Goal: Task Accomplishment & Management: Use online tool/utility

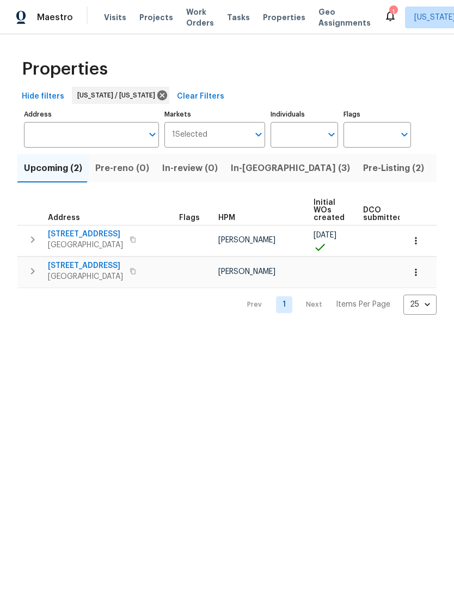
click at [442, 77] on div "Properties Hide filters [US_STATE] / [US_STATE] Clear Filters Address Address M…" at bounding box center [227, 183] width 454 height 298
click at [191, 17] on span "Work Orders" at bounding box center [200, 18] width 28 height 22
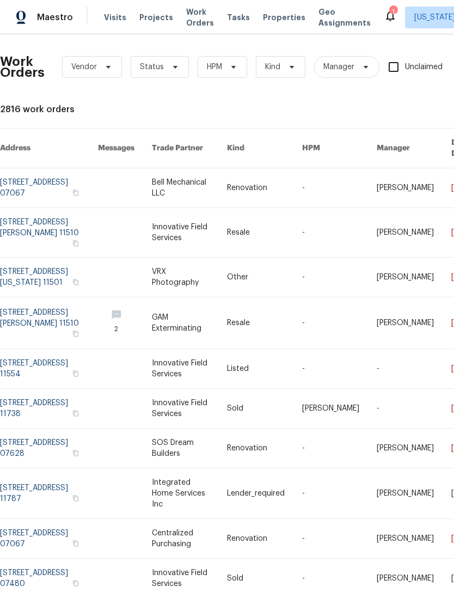
click at [272, 22] on span "Properties" at bounding box center [284, 17] width 42 height 11
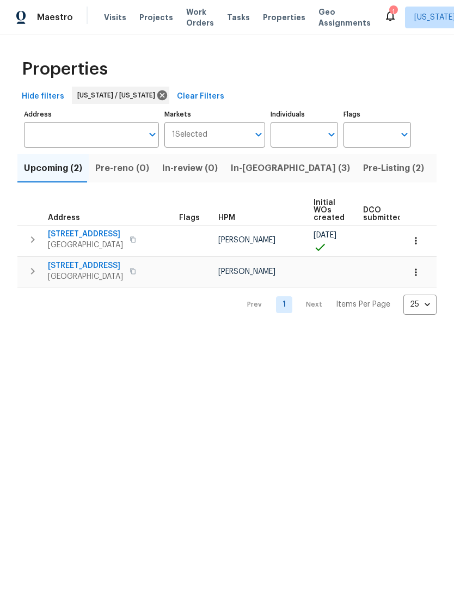
click at [254, 174] on span "In-reno (3)" at bounding box center [290, 168] width 119 height 15
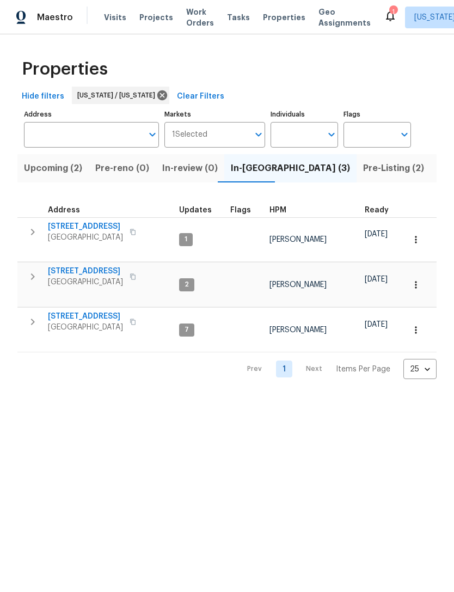
click at [363, 170] on span "Pre-Listing (2)" at bounding box center [393, 168] width 61 height 15
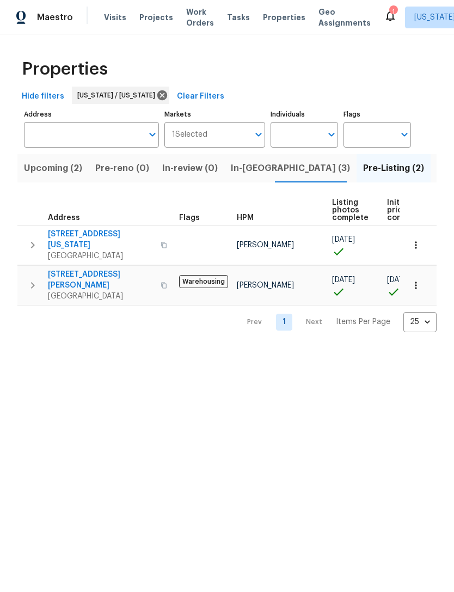
click at [83, 269] on span "2225 Stecher Ave" at bounding box center [101, 280] width 106 height 22
click at [437, 167] on span "Listed (19)" at bounding box center [459, 168] width 45 height 15
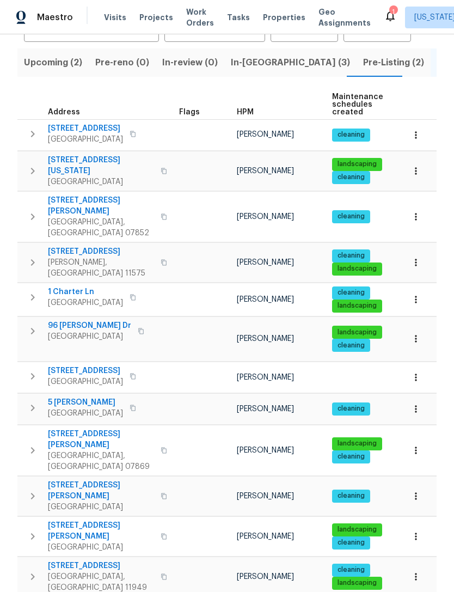
scroll to position [105, 0]
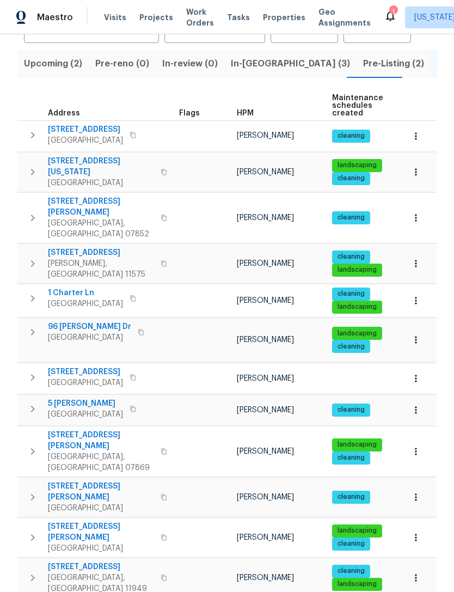
click at [67, 196] on span "[STREET_ADDRESS][PERSON_NAME]" at bounding box center [101, 207] width 106 height 22
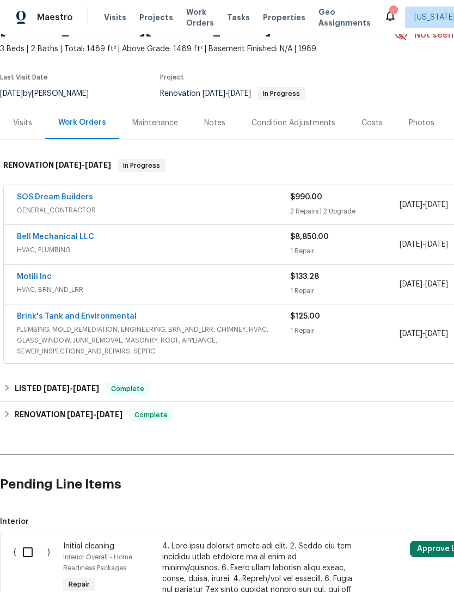
scroll to position [59, 0]
click at [88, 193] on link "SOS Dream Builders" at bounding box center [55, 197] width 76 height 8
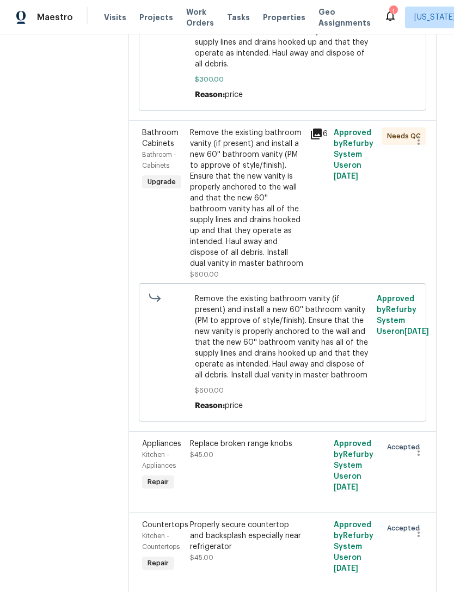
scroll to position [390, 0]
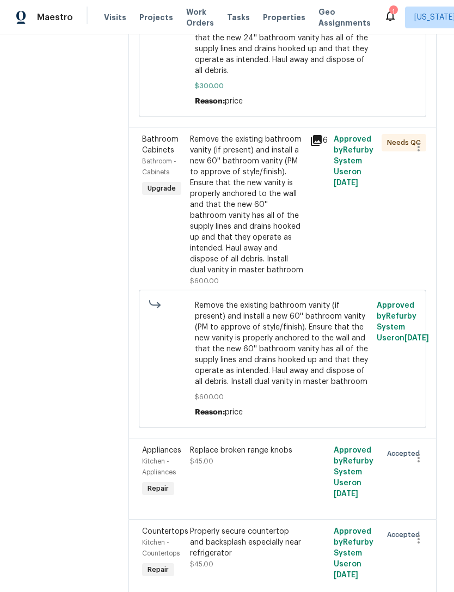
click at [260, 269] on div "Remove the existing bathroom vanity (if present) and install a new 60'' bathroo…" at bounding box center [246, 205] width 113 height 142
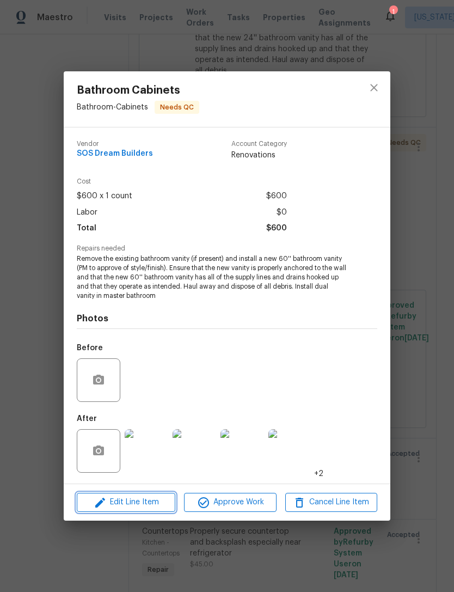
click at [150, 497] on span "Edit Line Item" at bounding box center [126, 502] width 92 height 14
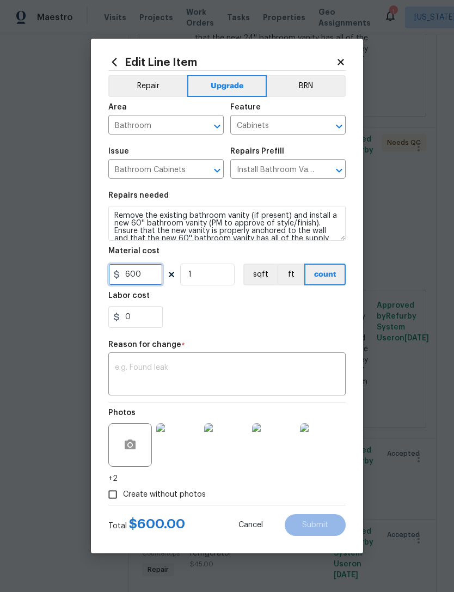
click at [153, 282] on input "600" at bounding box center [135, 275] width 54 height 22
click at [152, 282] on input "600" at bounding box center [135, 275] width 54 height 22
click at [152, 280] on input "600" at bounding box center [135, 275] width 54 height 22
click at [142, 274] on input "600" at bounding box center [135, 275] width 54 height 22
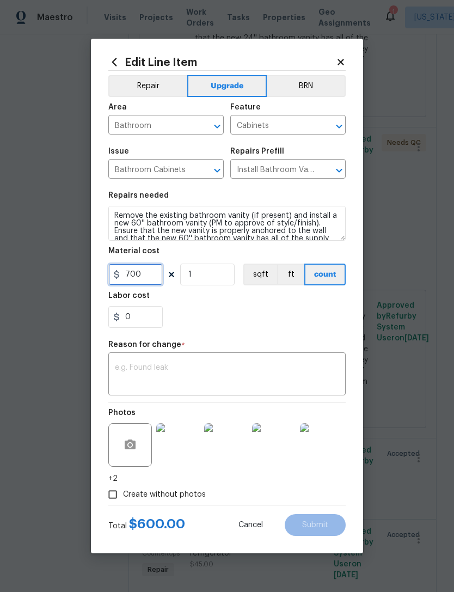
type input "700"
click at [309, 322] on div "0" at bounding box center [226, 317] width 237 height 22
click at [286, 384] on textarea at bounding box center [227, 375] width 224 height 23
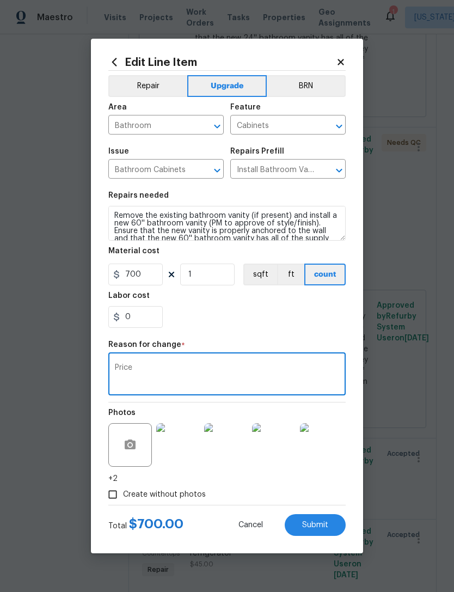
type textarea "Price"
click at [284, 311] on div "0" at bounding box center [226, 317] width 237 height 22
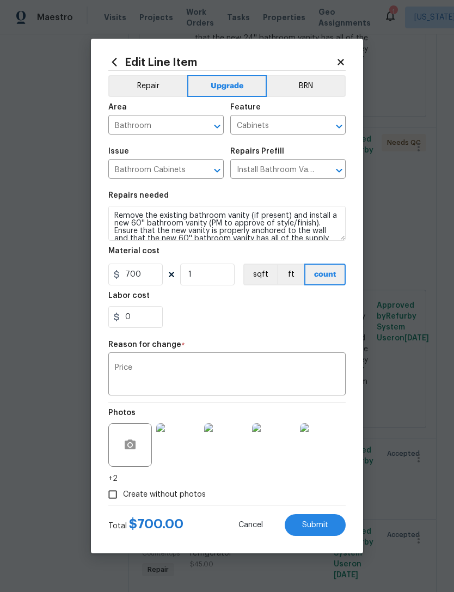
click at [329, 516] on button "Submit" at bounding box center [315, 525] width 61 height 22
type input "600"
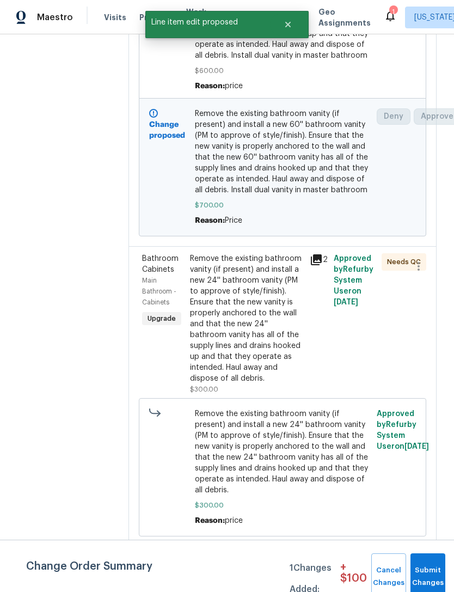
scroll to position [416, 0]
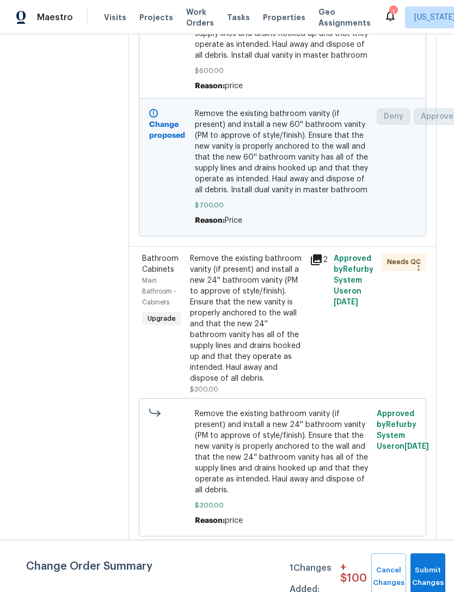
click at [262, 384] on div "Remove the existing bathroom vanity (if present) and install a new 24'' bathroo…" at bounding box center [246, 318] width 113 height 131
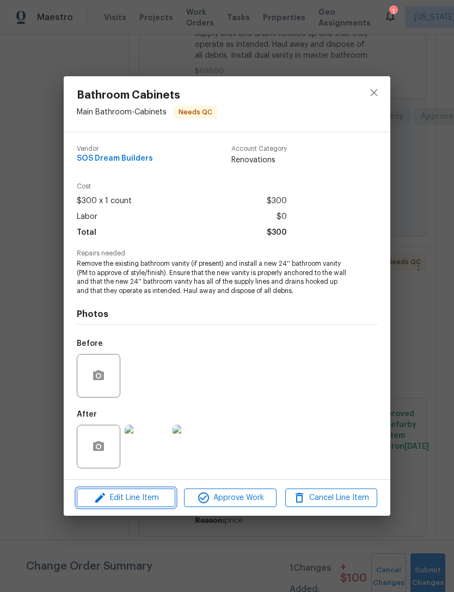
click at [151, 503] on span "Edit Line Item" at bounding box center [126, 498] width 92 height 14
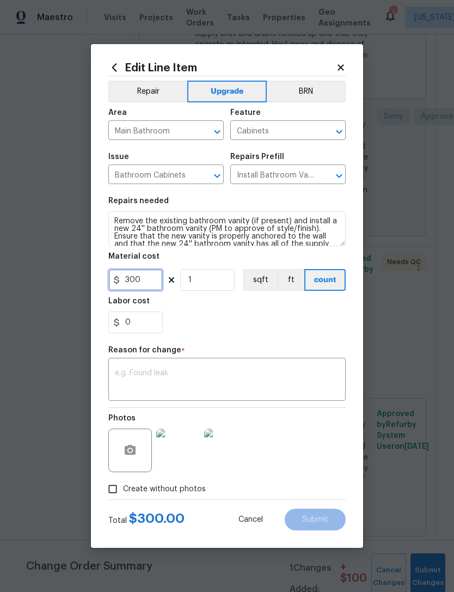
click at [161, 283] on input "300" at bounding box center [135, 280] width 54 height 22
type input "350"
click at [310, 371] on textarea at bounding box center [227, 380] width 224 height 23
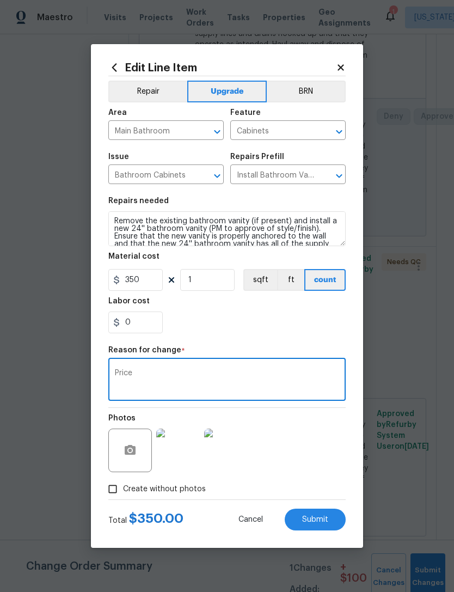
type textarea "Price"
click at [265, 311] on div "Labor cost" at bounding box center [226, 304] width 237 height 14
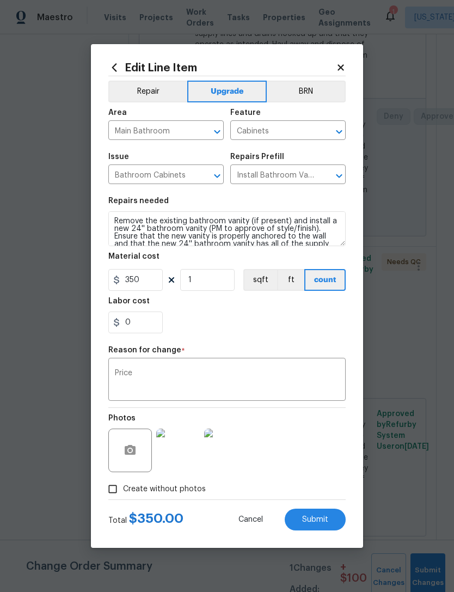
click at [321, 515] on button "Submit" at bounding box center [315, 520] width 61 height 22
type input "300"
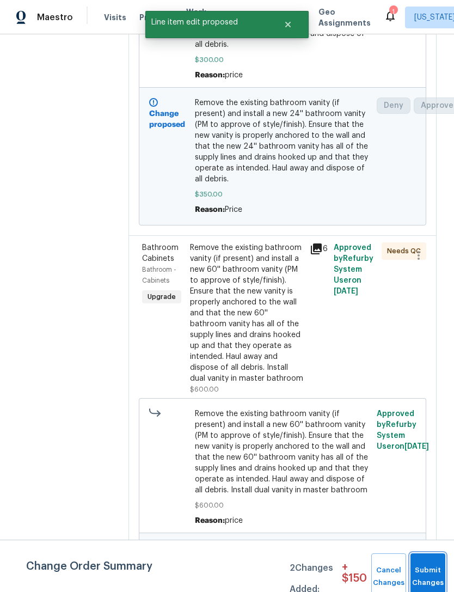
click at [425, 569] on button "Submit Changes" at bounding box center [428, 576] width 35 height 47
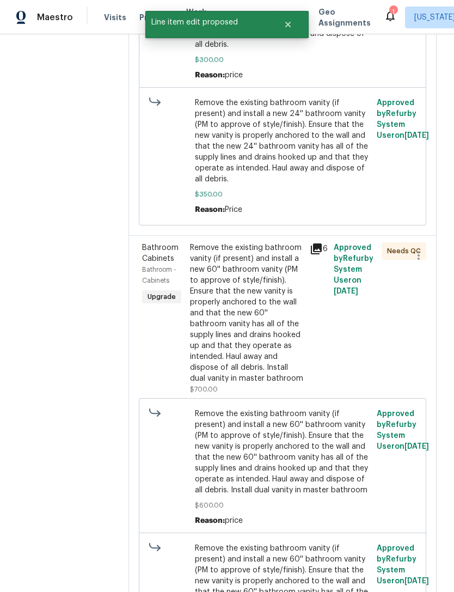
click at [266, 360] on div "Remove the existing bathroom vanity (if present) and install a new 60'' bathroo…" at bounding box center [246, 313] width 113 height 142
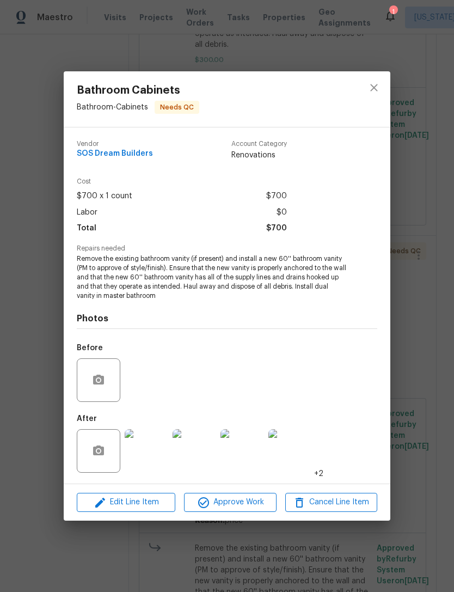
click at [152, 454] on img at bounding box center [147, 451] width 44 height 44
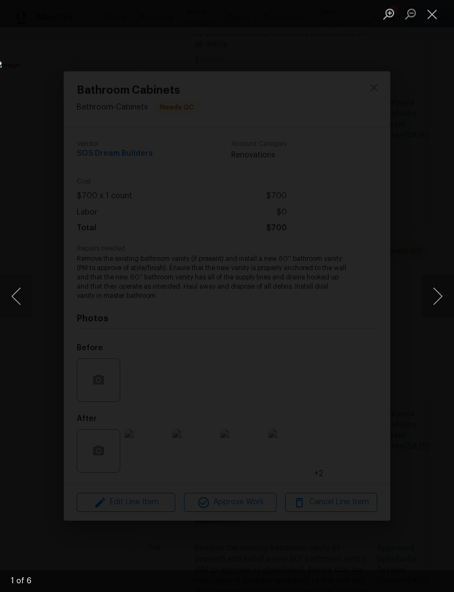
click at [433, 293] on button "Next image" at bounding box center [437, 296] width 33 height 44
click at [433, 292] on button "Next image" at bounding box center [437, 296] width 33 height 44
click at [434, 292] on button "Next image" at bounding box center [437, 296] width 33 height 44
click at [438, 283] on button "Next image" at bounding box center [437, 296] width 33 height 44
click at [426, 20] on button "Close lightbox" at bounding box center [432, 13] width 22 height 19
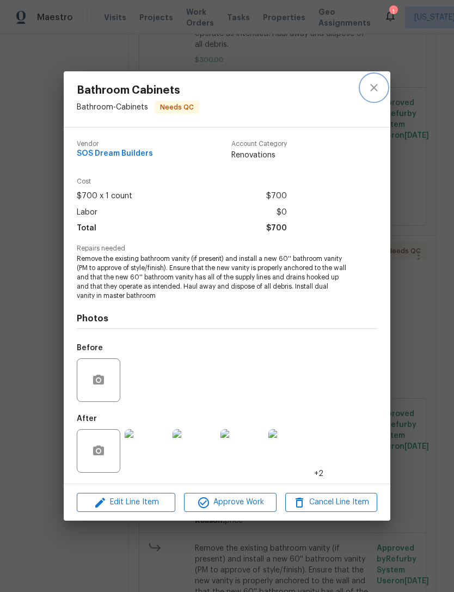
click at [368, 87] on icon "close" at bounding box center [374, 87] width 13 height 13
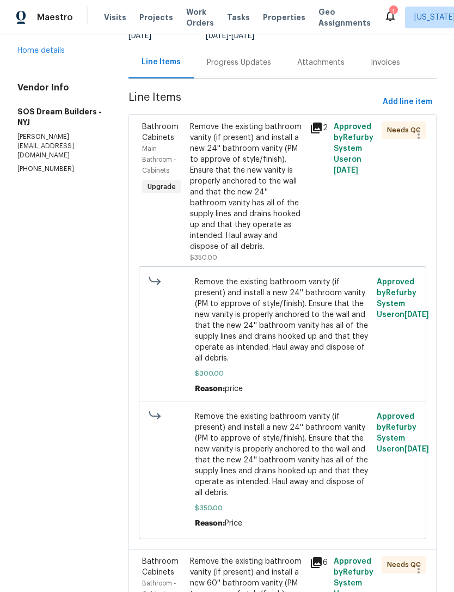
scroll to position [77, 0]
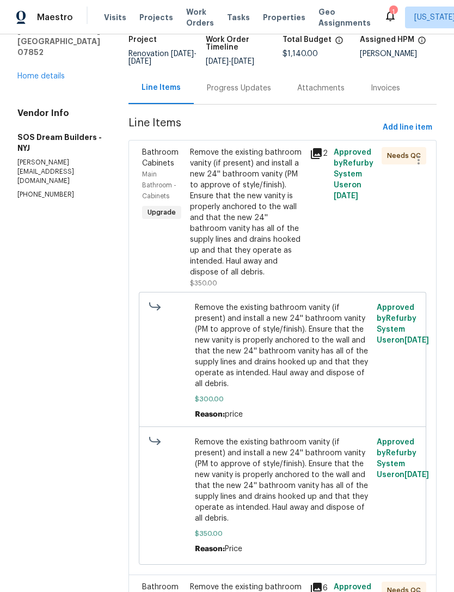
click at [272, 249] on div "Remove the existing bathroom vanity (if present) and install a new 24'' bathroo…" at bounding box center [246, 212] width 113 height 131
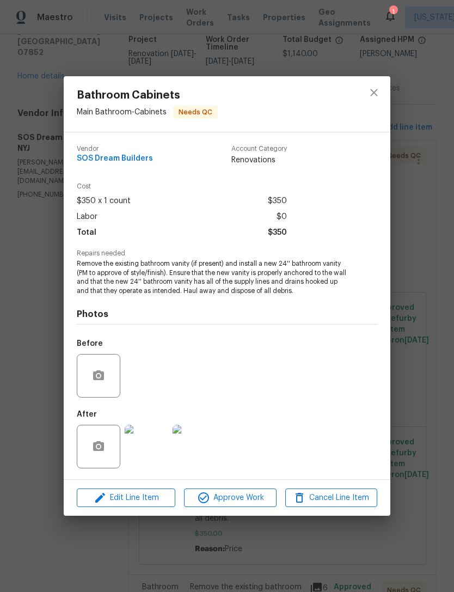
click at [159, 436] on img at bounding box center [147, 447] width 44 height 44
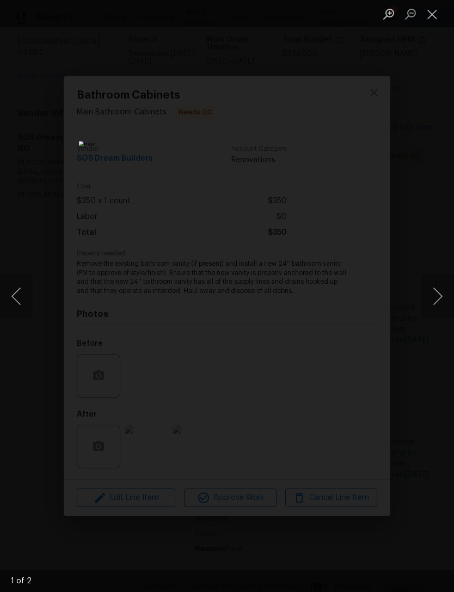
click at [437, 292] on button "Next image" at bounding box center [437, 296] width 33 height 44
